Goal: Task Accomplishment & Management: Use online tool/utility

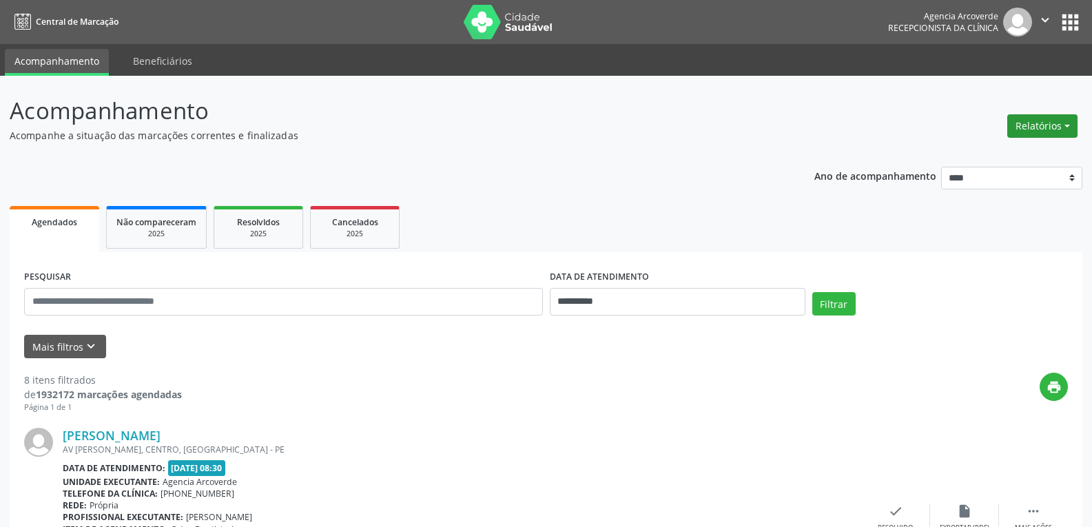
click at [1039, 123] on button "Relatórios" at bounding box center [1042, 125] width 70 height 23
click at [444, 124] on p "Acompanhamento" at bounding box center [385, 111] width 751 height 34
click at [1026, 121] on button "Relatórios" at bounding box center [1042, 125] width 70 height 23
click at [1053, 108] on div "Relatórios Agendamentos Procedimentos realizados" at bounding box center [1042, 118] width 80 height 49
drag, startPoint x: 1025, startPoint y: 143, endPoint x: 1034, endPoint y: 133, distance: 13.7
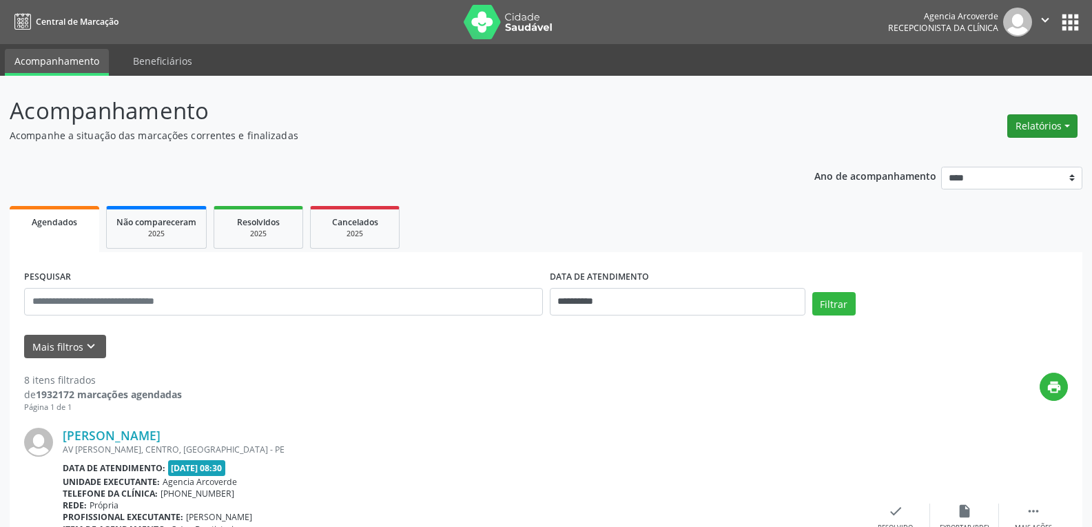
click at [1034, 133] on button "Relatórios" at bounding box center [1042, 125] width 70 height 23
click at [978, 158] on link "Agendamentos" at bounding box center [1004, 155] width 148 height 19
select select "*"
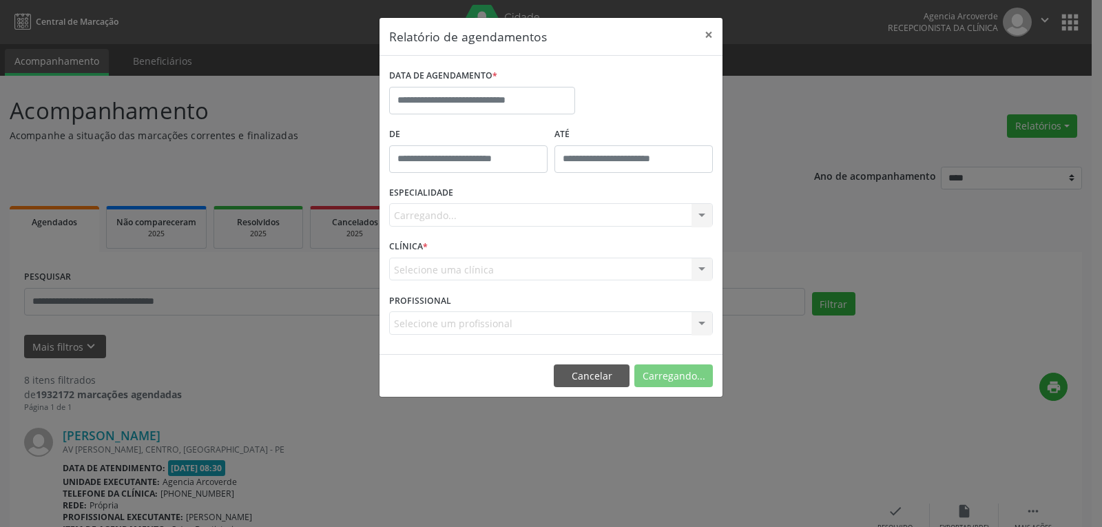
click at [435, 83] on label "DATA DE AGENDAMENTO *" at bounding box center [443, 75] width 108 height 21
click at [444, 94] on input "text" at bounding box center [482, 101] width 186 height 28
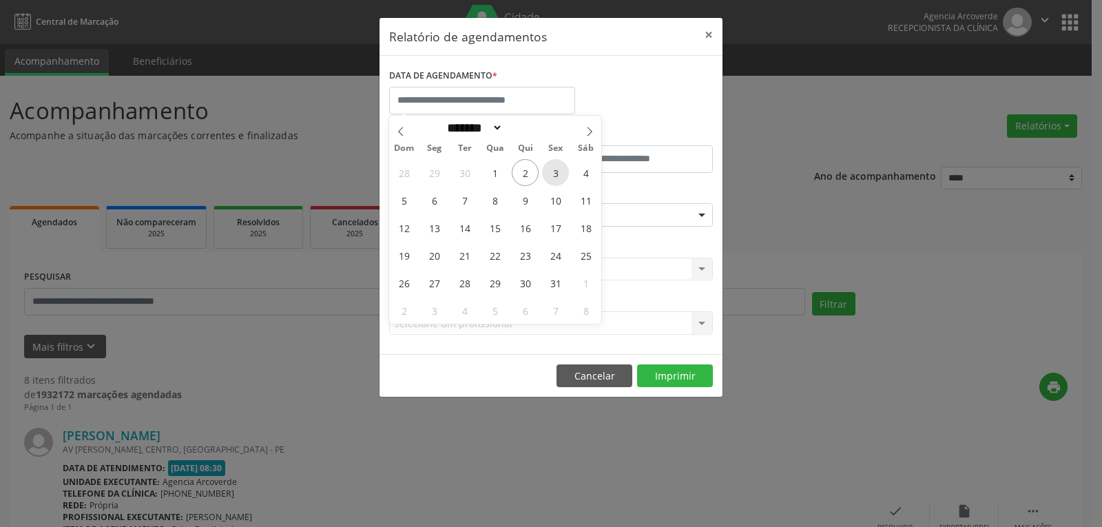
click at [553, 173] on span "3" at bounding box center [555, 172] width 27 height 27
type input "**********"
click at [560, 174] on span "3" at bounding box center [555, 172] width 27 height 27
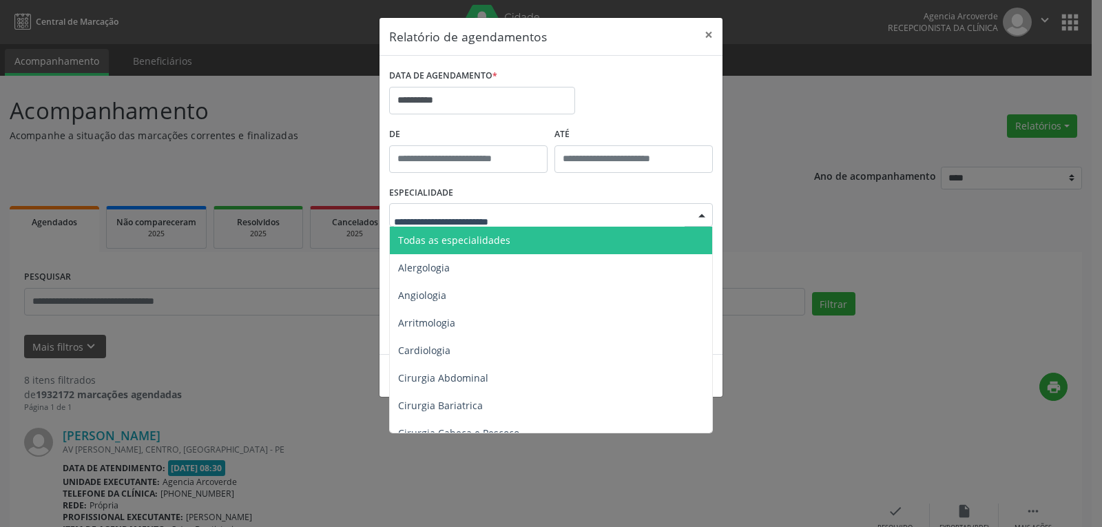
click at [488, 247] on span "Todas as especialidades" at bounding box center [552, 241] width 324 height 28
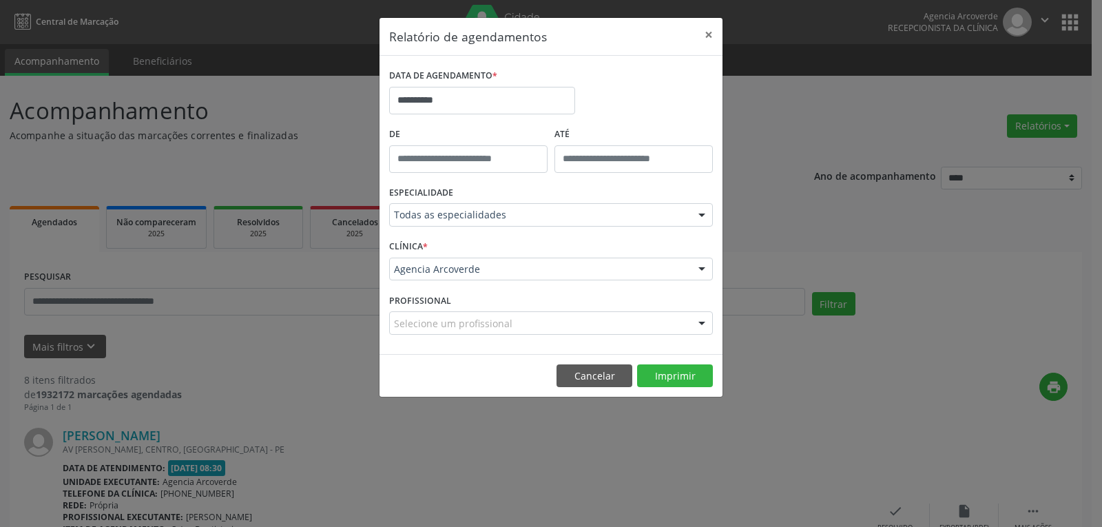
click at [675, 392] on footer "Cancelar Imprimir" at bounding box center [551, 375] width 343 height 43
click at [679, 386] on button "Imprimir" at bounding box center [675, 375] width 76 height 23
